Goal: Answer question/provide support: Share knowledge or assist other users

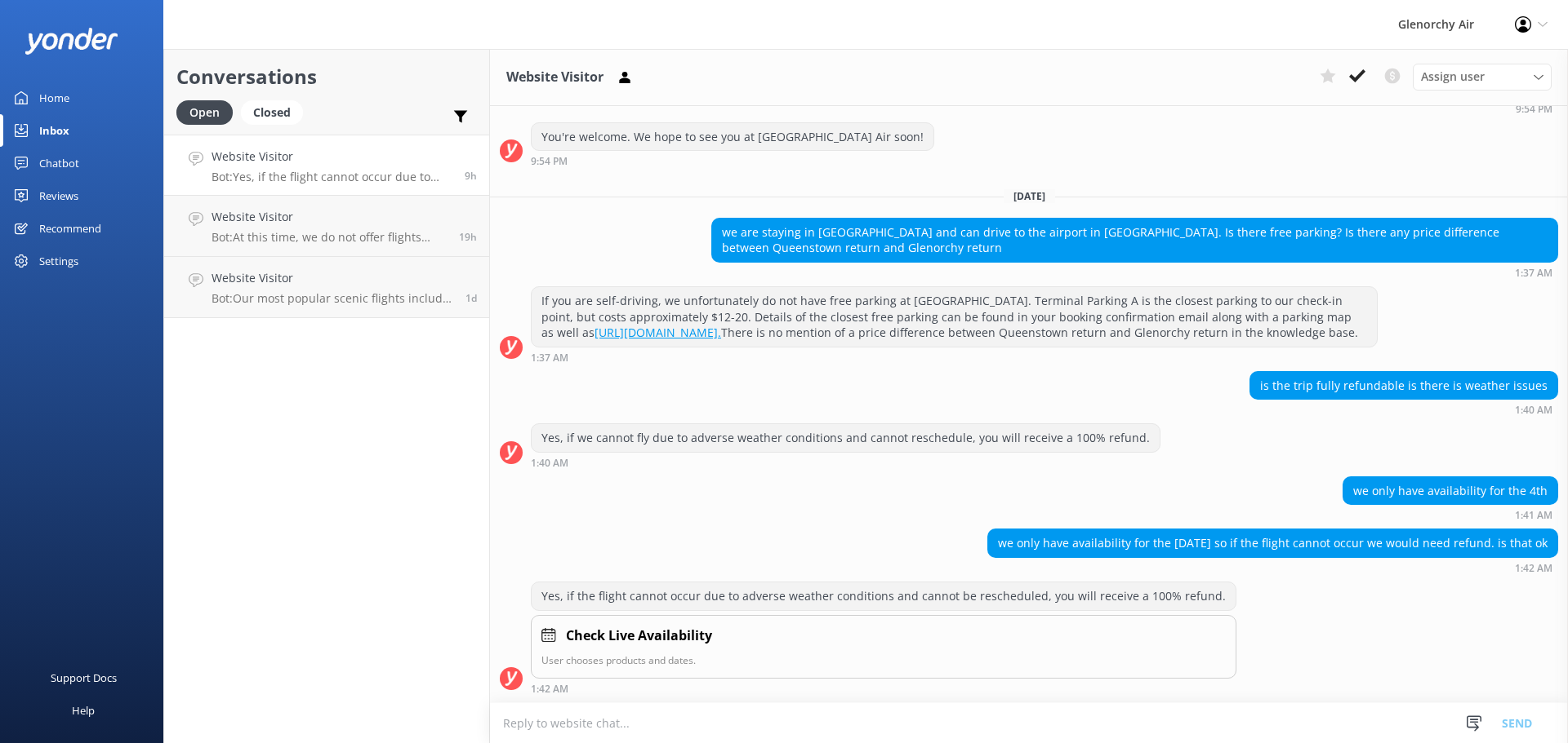
scroll to position [460, 0]
click at [243, 242] on p "Bot: At this time, we do not offer flights over multiple days to [GEOGRAPHIC_DA…" at bounding box center [329, 237] width 235 height 14
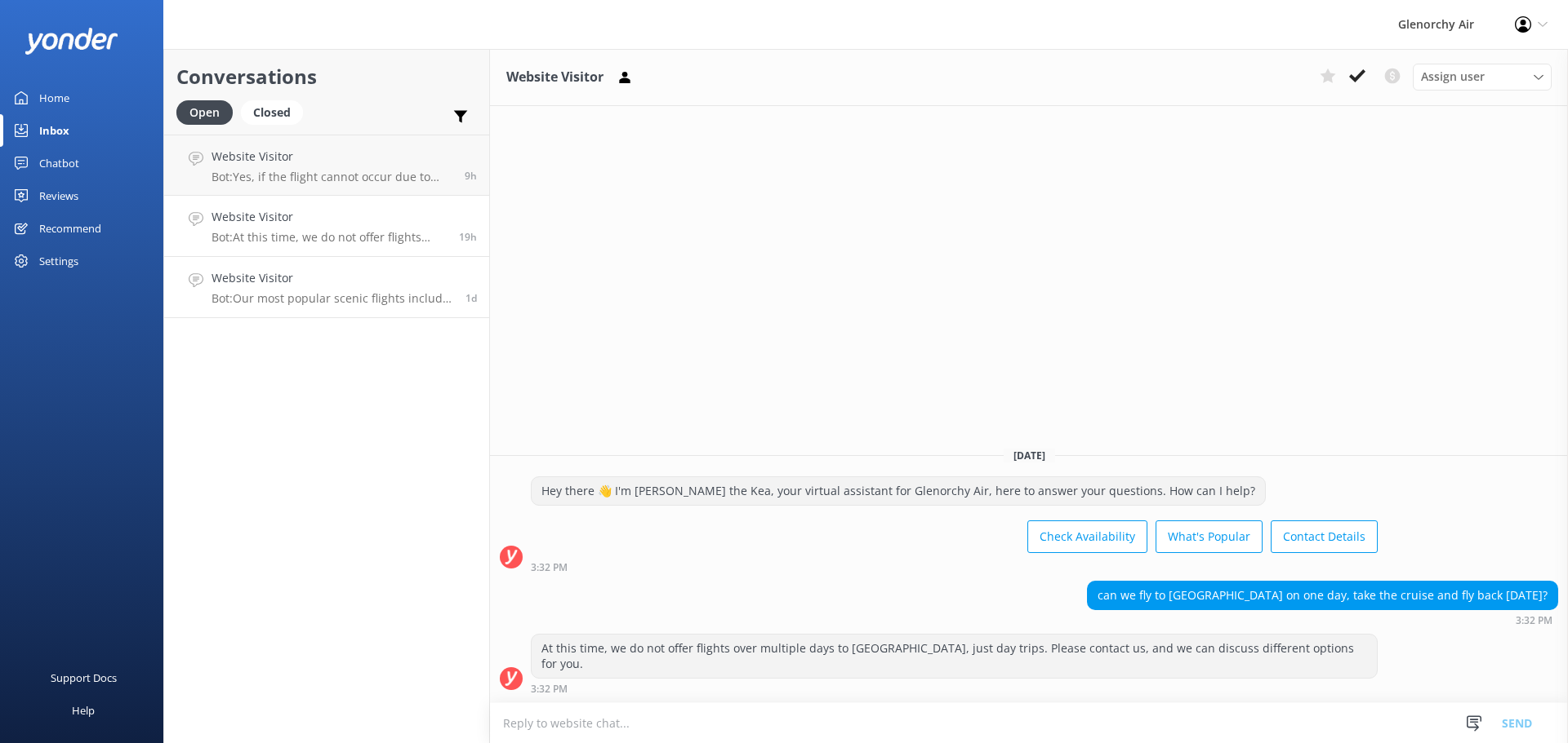
click at [273, 296] on p "Bot: Our most popular scenic flights include: - Milford Sound Fly | Cruise | Fl…" at bounding box center [332, 299] width 241 height 14
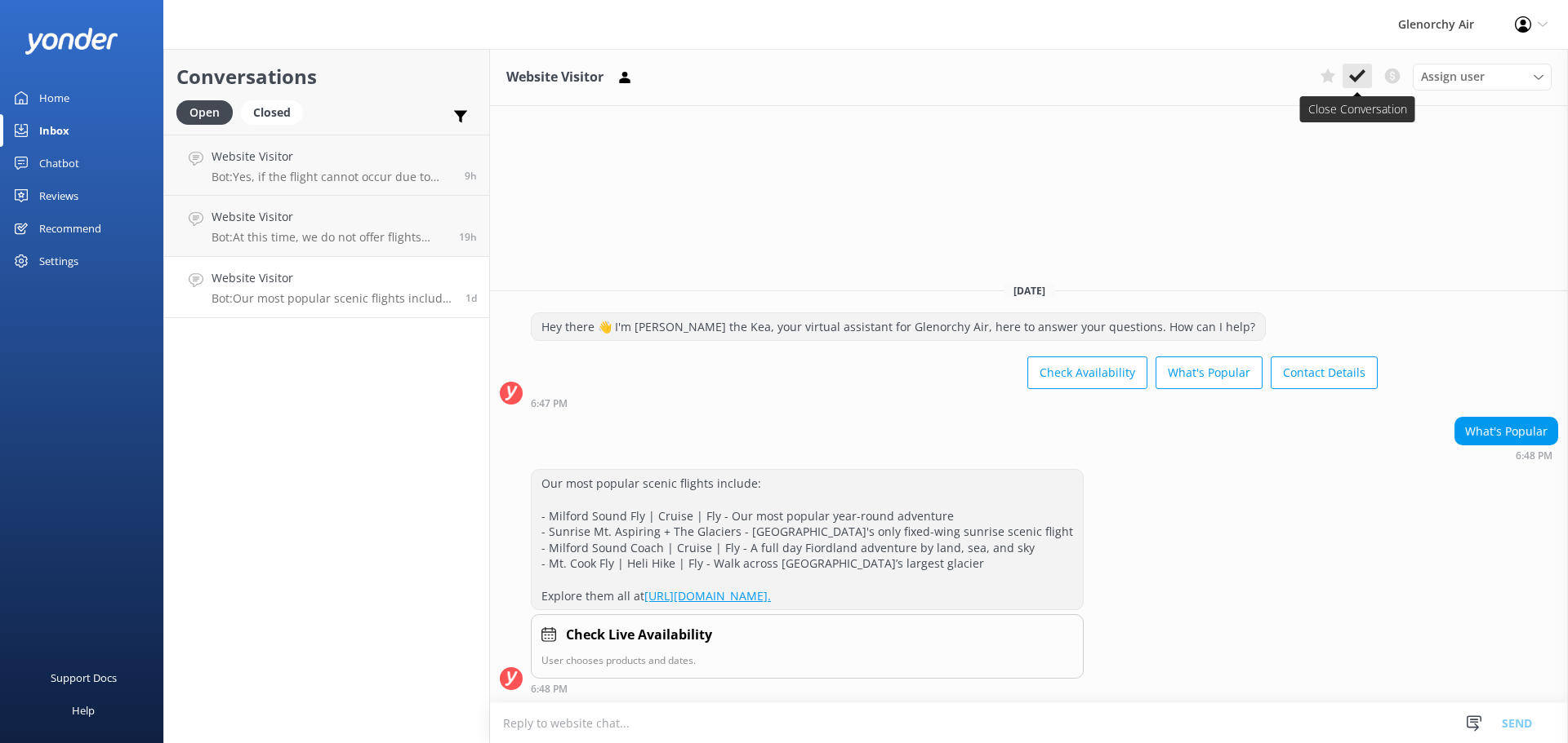
click at [1357, 80] on use at bounding box center [1357, 76] width 16 height 13
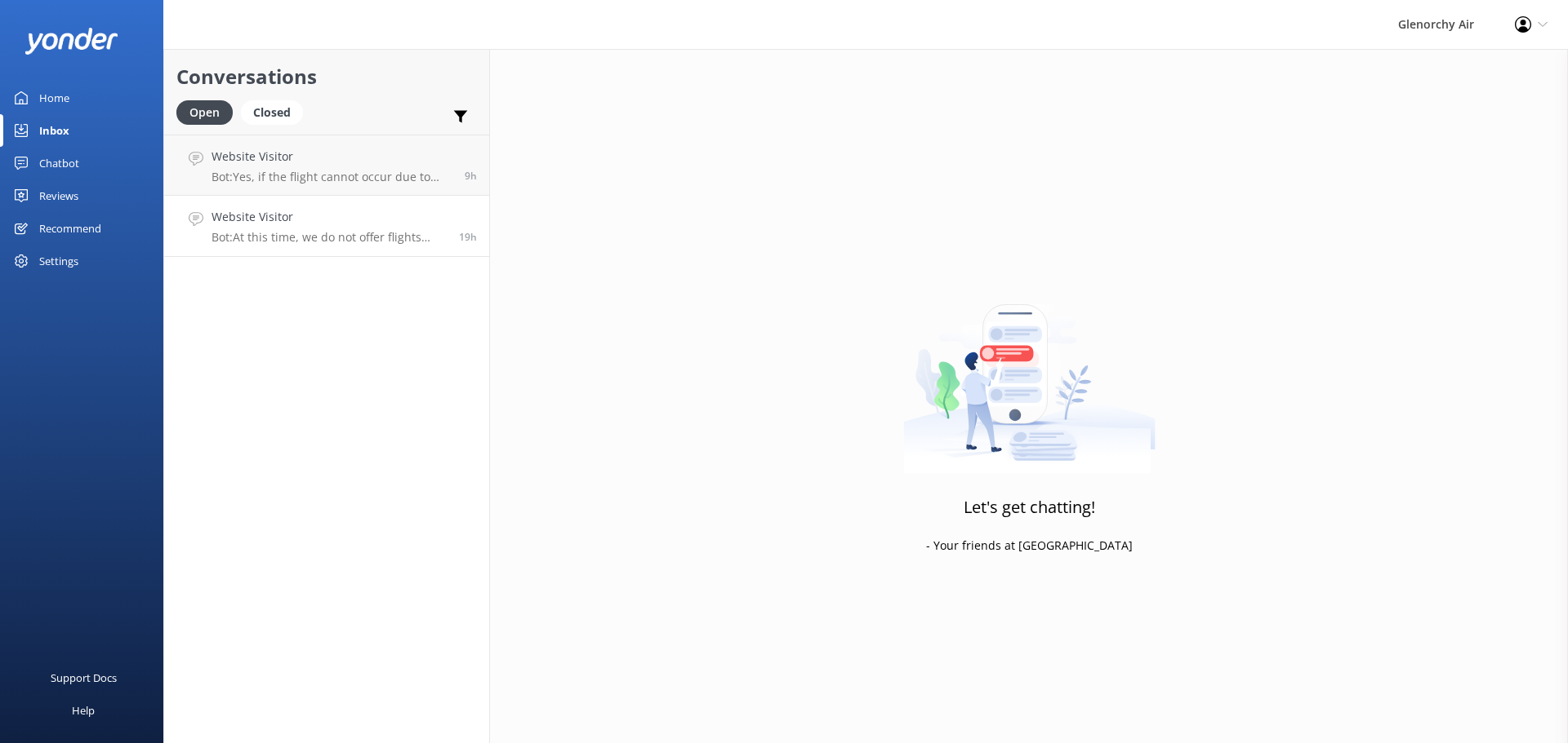
click at [389, 227] on div "Website Visitor Bot: At this time, we do not offer flights over multiple days t…" at bounding box center [329, 226] width 235 height 36
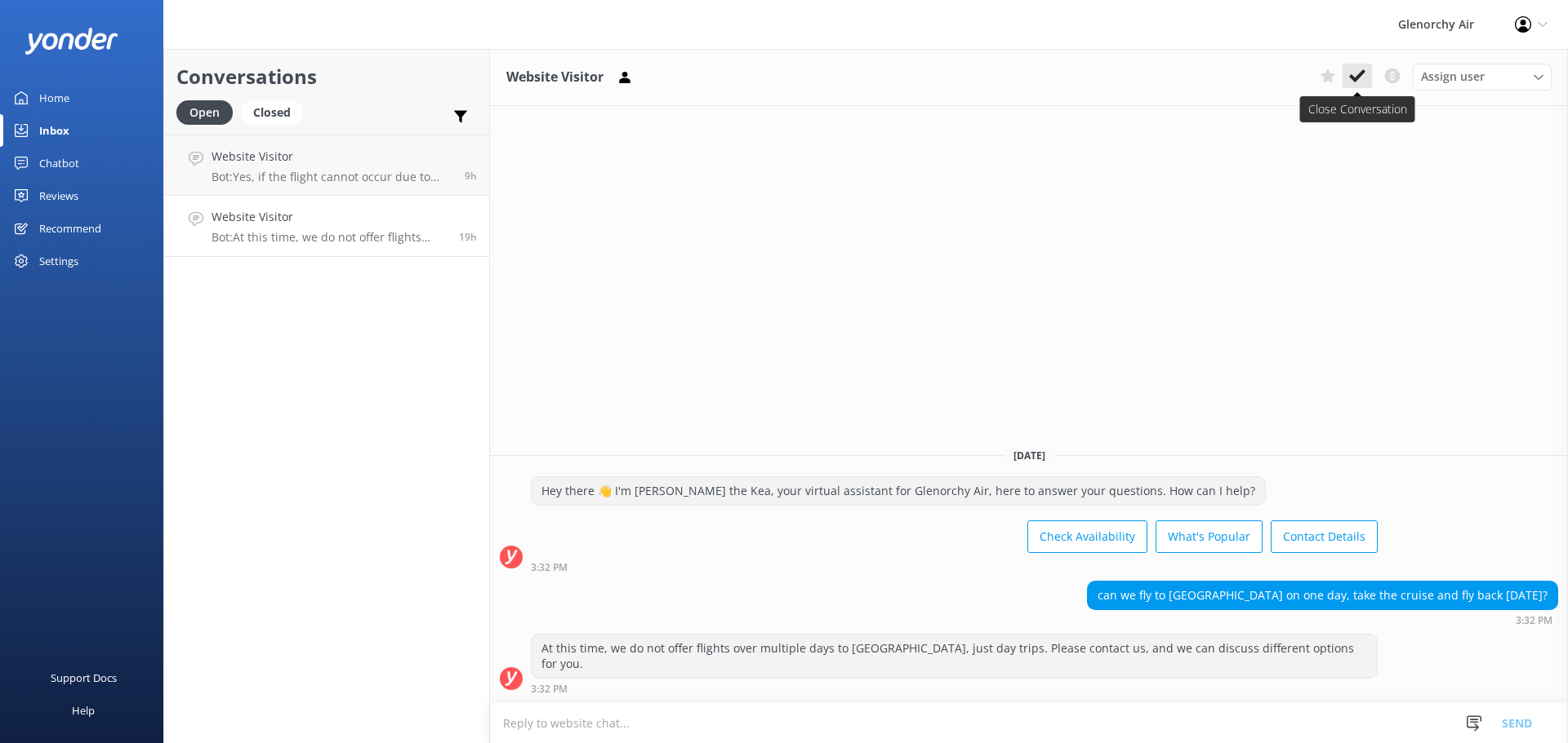
click at [1354, 83] on icon at bounding box center [1357, 76] width 16 height 16
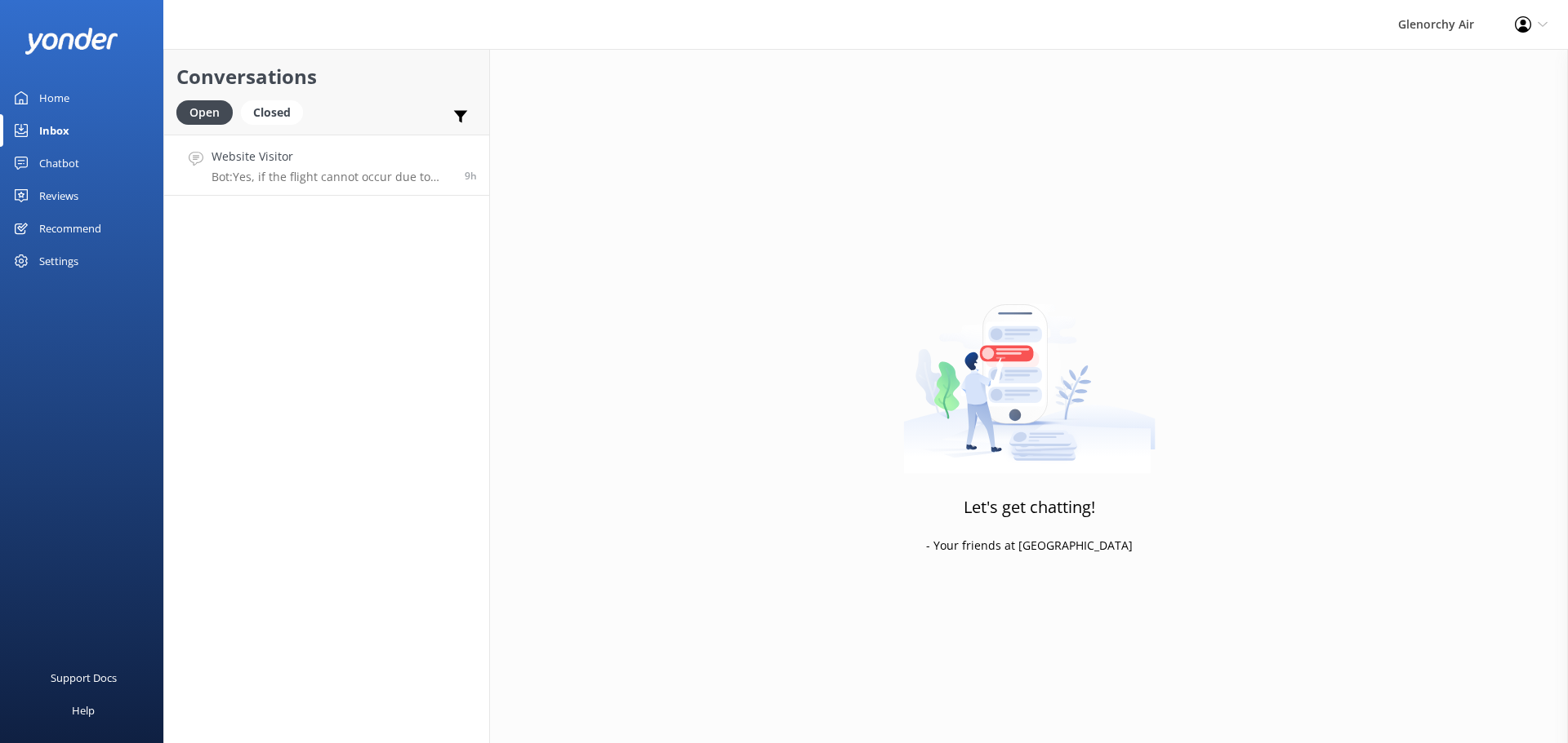
click at [241, 171] on p "Bot: Yes, if the flight cannot occur due to adverse weather conditions and cann…" at bounding box center [332, 177] width 241 height 14
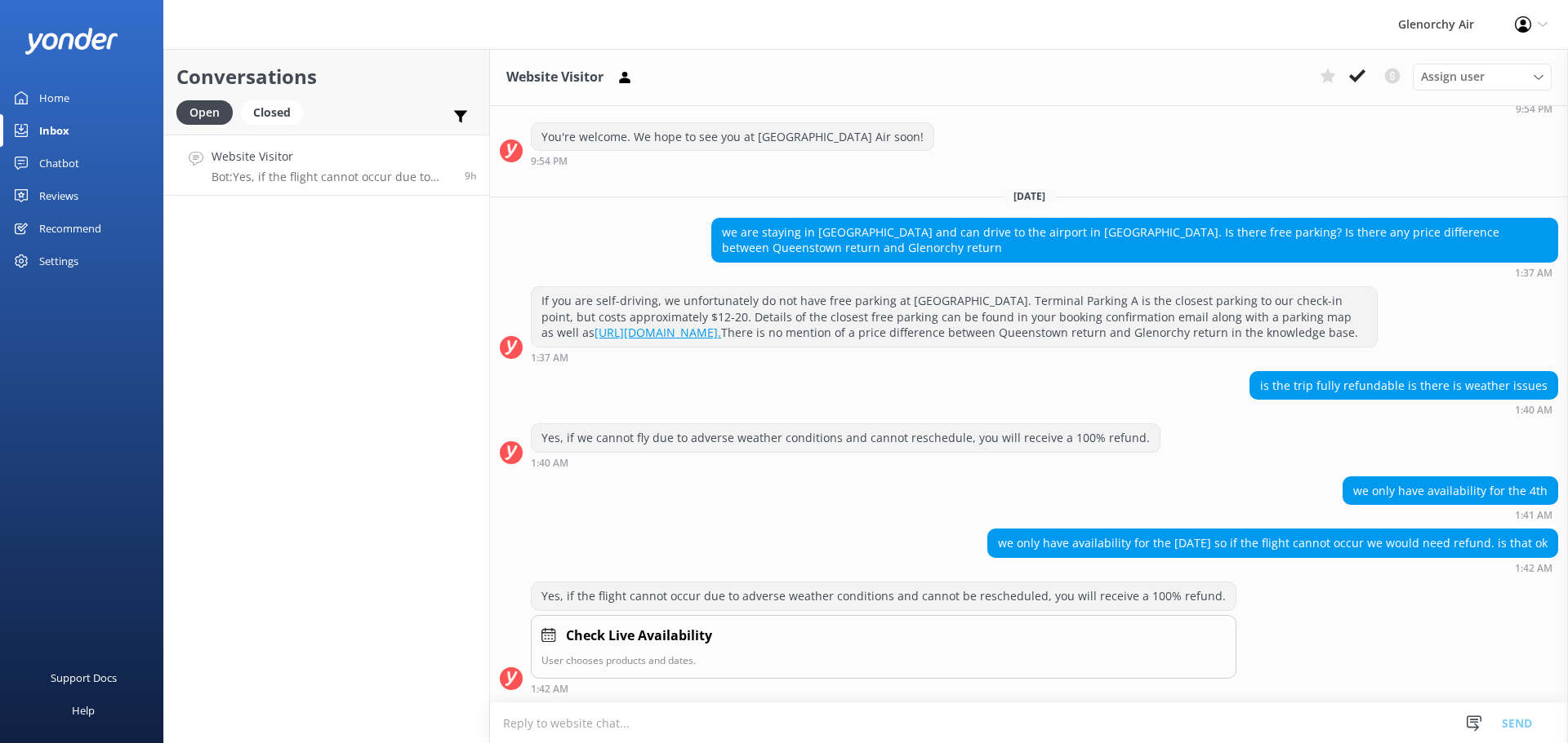
scroll to position [460, 0]
click at [1353, 77] on use at bounding box center [1357, 76] width 16 height 13
